Goal: Task Accomplishment & Management: Use online tool/utility

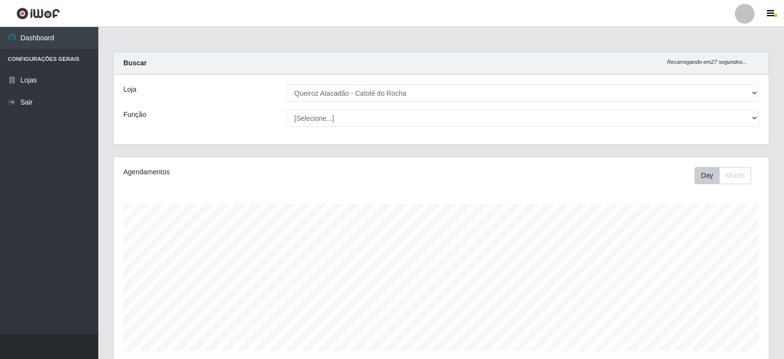
select select "500"
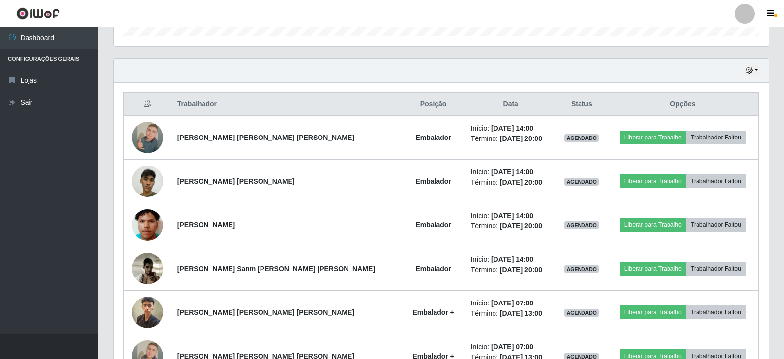
scroll to position [204, 655]
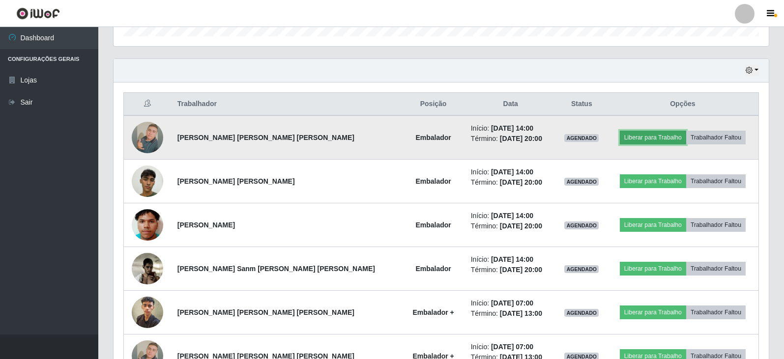
click at [639, 135] on button "Liberar para Trabalho" at bounding box center [653, 138] width 66 height 14
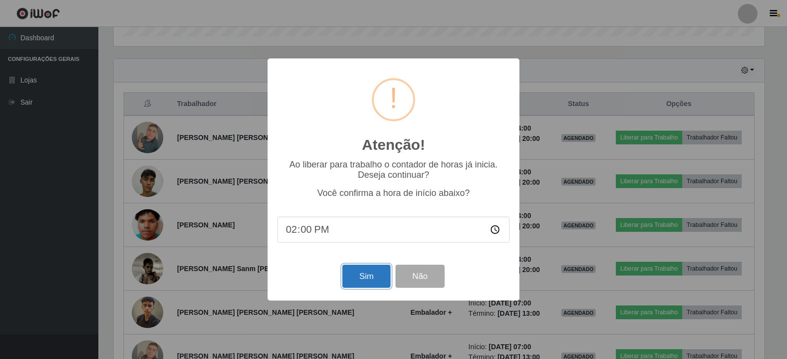
click at [354, 272] on button "Sim" at bounding box center [366, 276] width 48 height 23
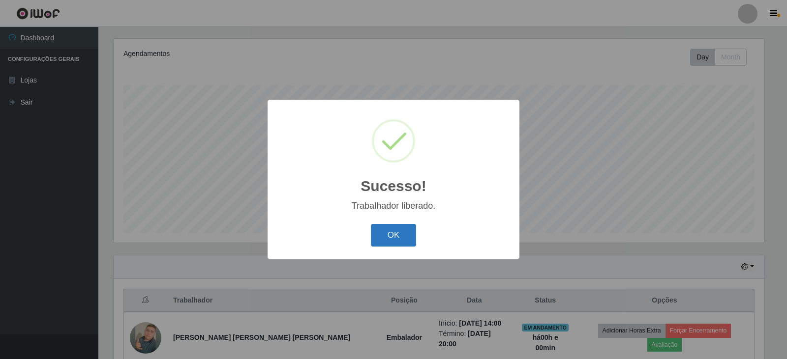
click at [400, 235] on button "OK" at bounding box center [394, 235] width 46 height 23
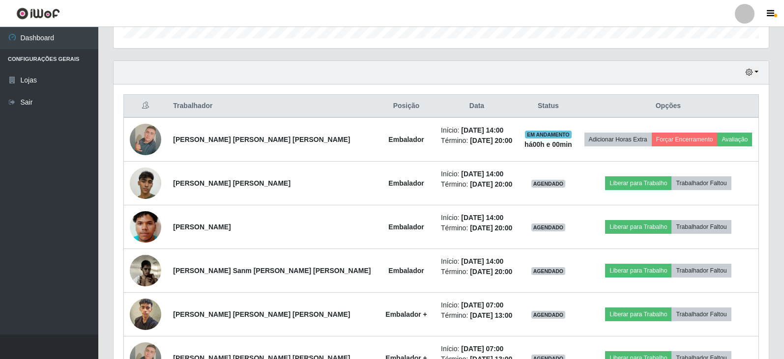
scroll to position [364, 0]
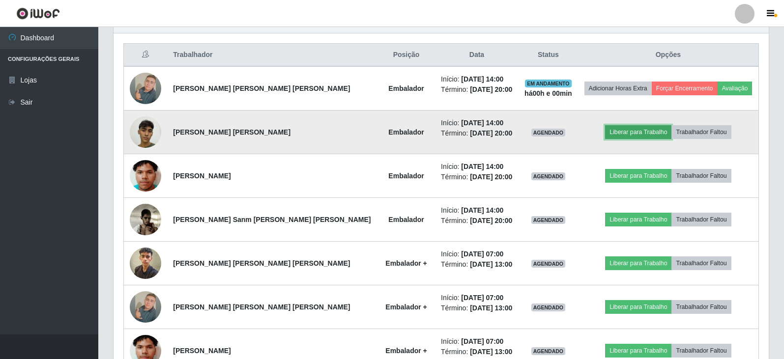
click at [622, 130] on button "Liberar para Trabalho" at bounding box center [638, 132] width 66 height 14
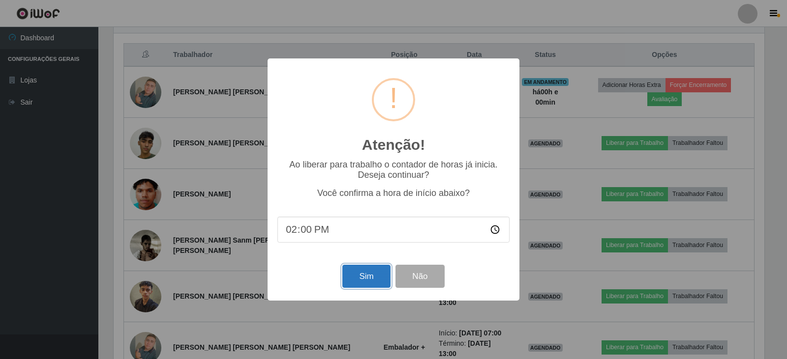
click at [368, 274] on button "Sim" at bounding box center [366, 276] width 48 height 23
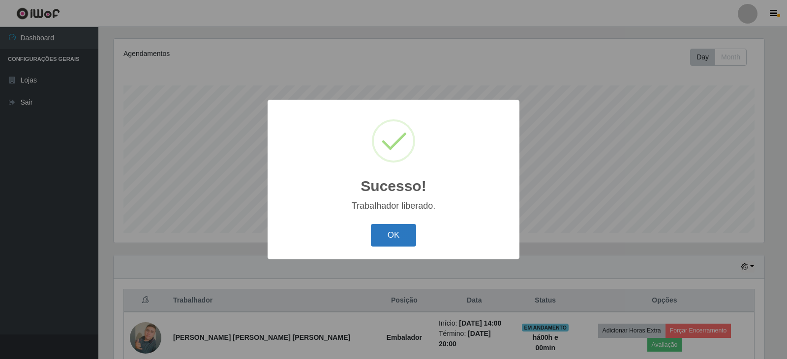
click at [404, 227] on button "OK" at bounding box center [394, 235] width 46 height 23
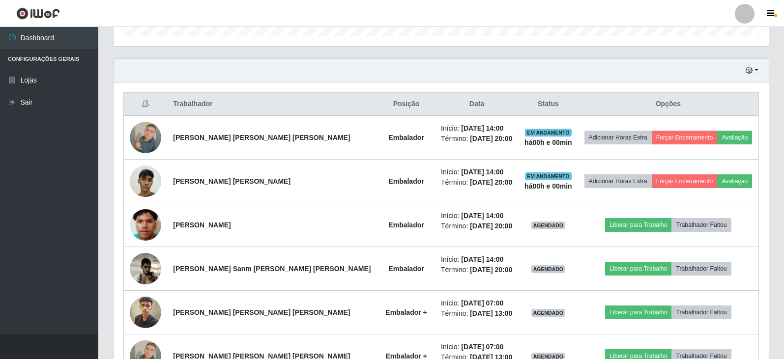
scroll to position [364, 0]
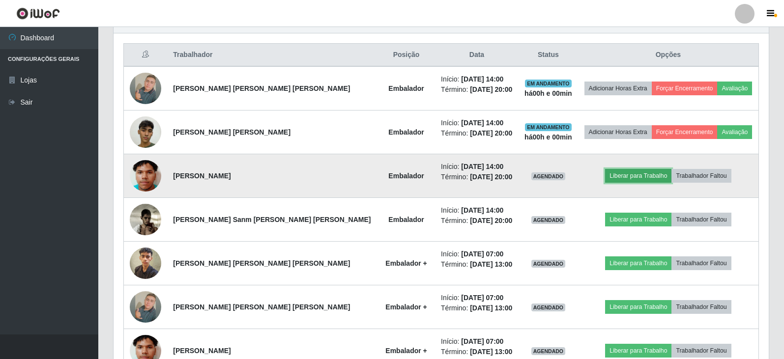
click at [610, 174] on button "Liberar para Trabalho" at bounding box center [638, 176] width 66 height 14
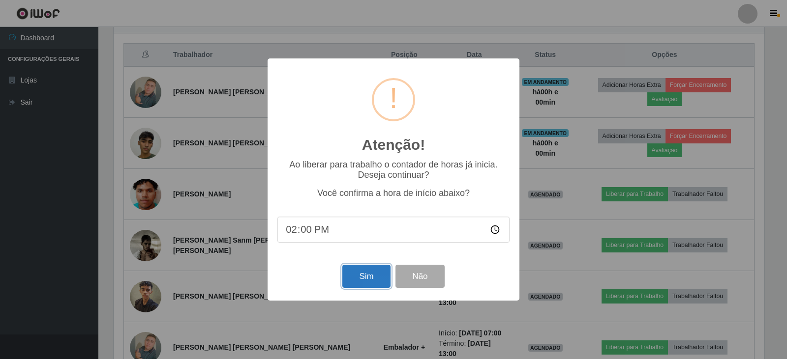
click at [362, 275] on button "Sim" at bounding box center [366, 276] width 48 height 23
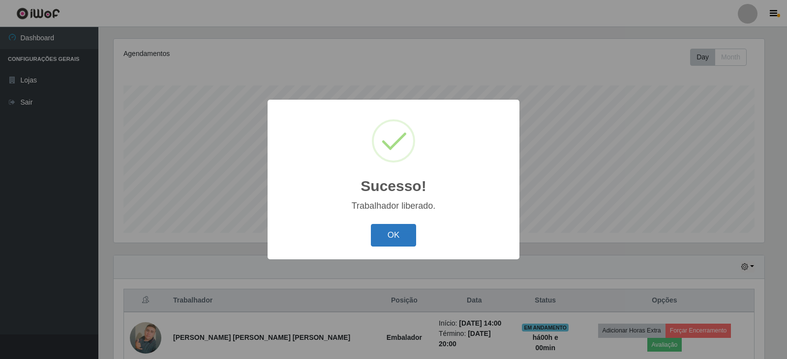
click at [380, 237] on button "OK" at bounding box center [394, 235] width 46 height 23
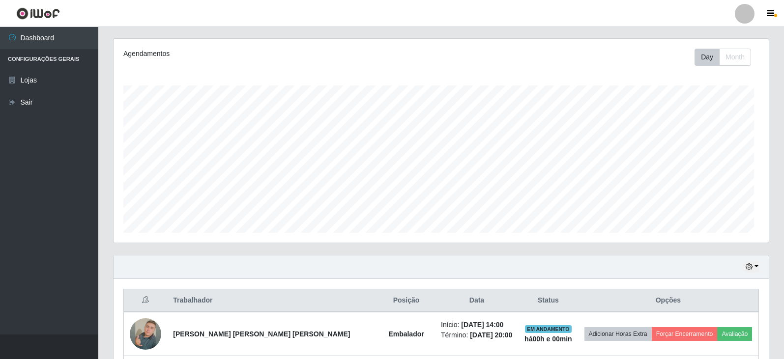
scroll to position [0, 0]
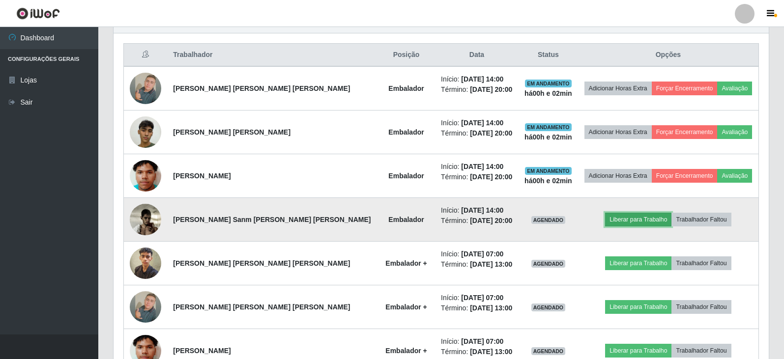
click at [629, 214] on button "Liberar para Trabalho" at bounding box center [638, 220] width 66 height 14
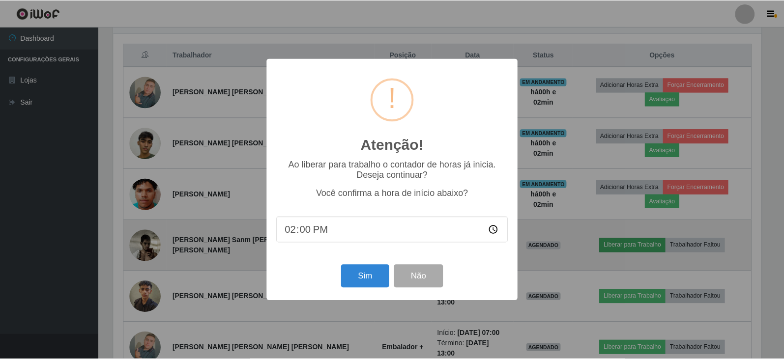
scroll to position [204, 650]
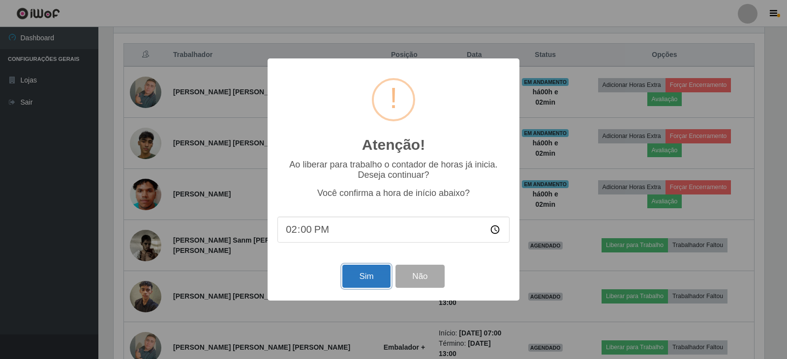
click at [378, 273] on button "Sim" at bounding box center [366, 276] width 48 height 23
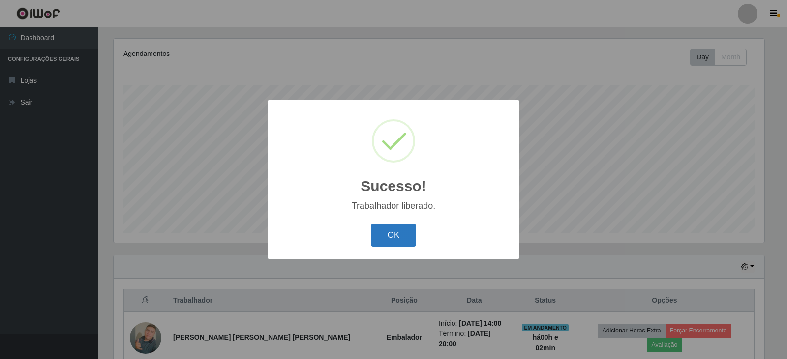
click at [409, 235] on button "OK" at bounding box center [394, 235] width 46 height 23
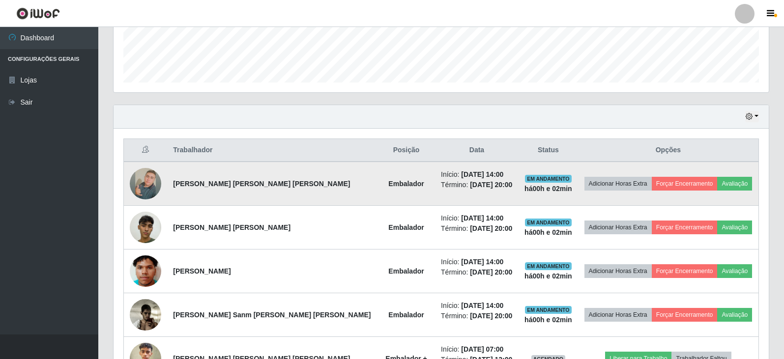
scroll to position [315, 0]
